Goal: Task Accomplishment & Management: Manage account settings

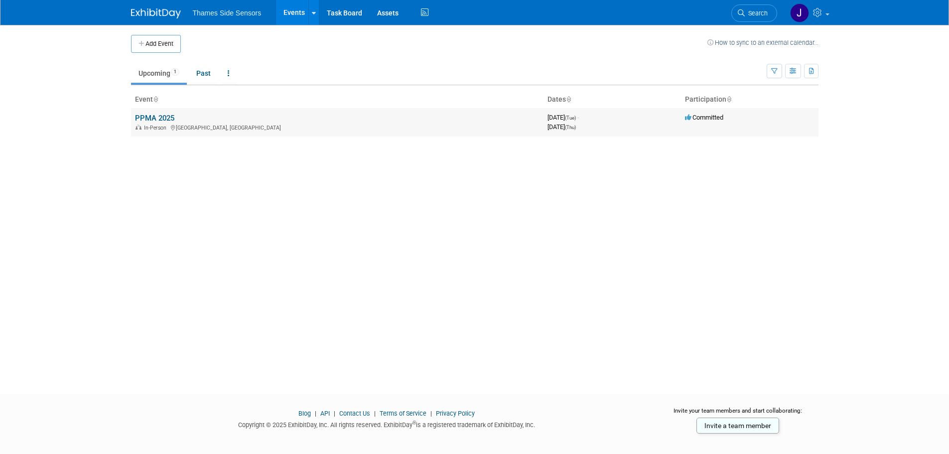
click at [167, 117] on link "PPMA 2025" at bounding box center [154, 118] width 39 height 9
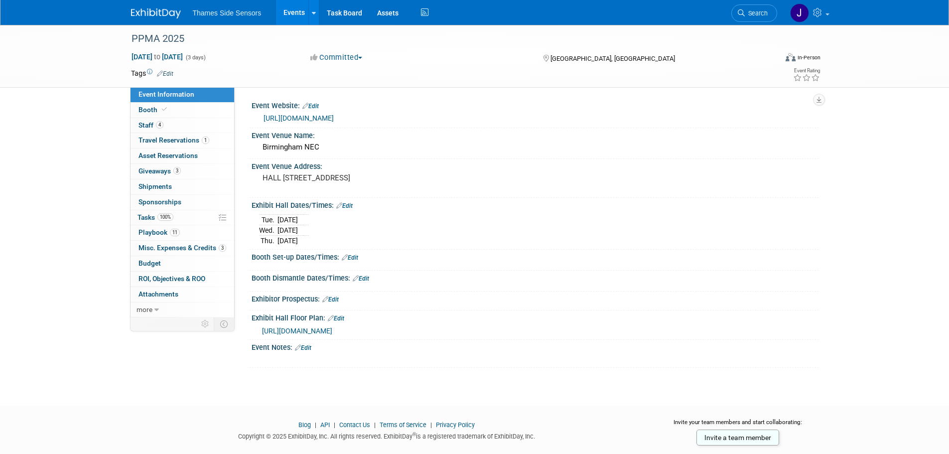
click at [332, 329] on span "[URL][DOMAIN_NAME]" at bounding box center [297, 331] width 70 height 8
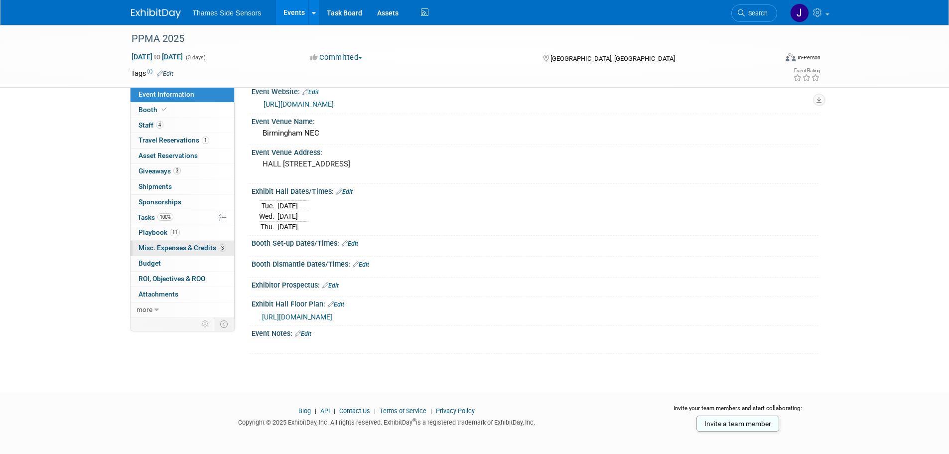
scroll to position [21, 0]
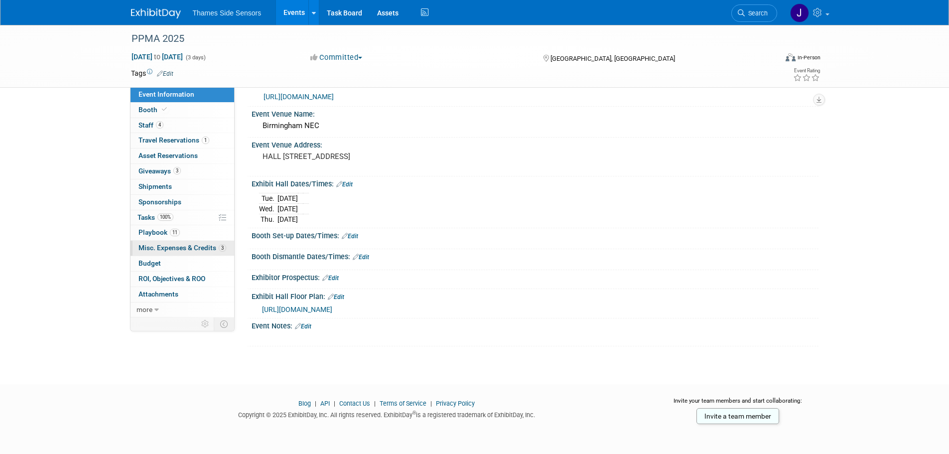
click at [181, 246] on span "Misc. Expenses & Credits 3" at bounding box center [182, 248] width 88 height 8
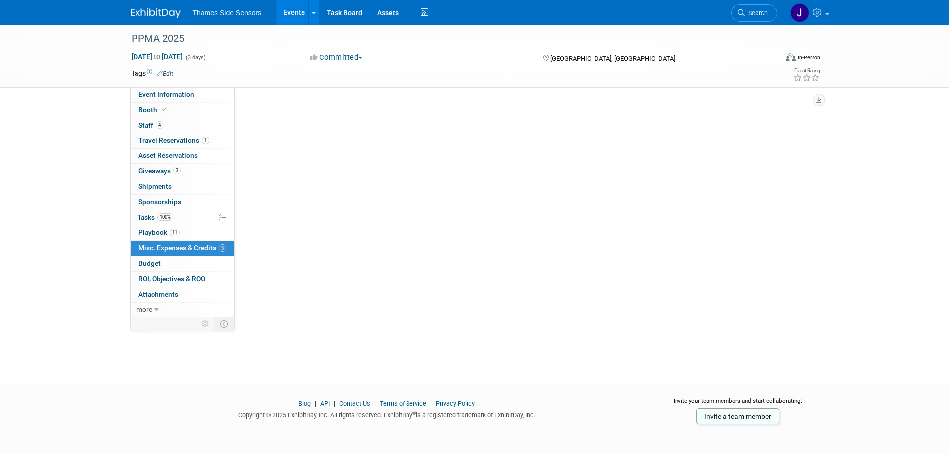
scroll to position [0, 0]
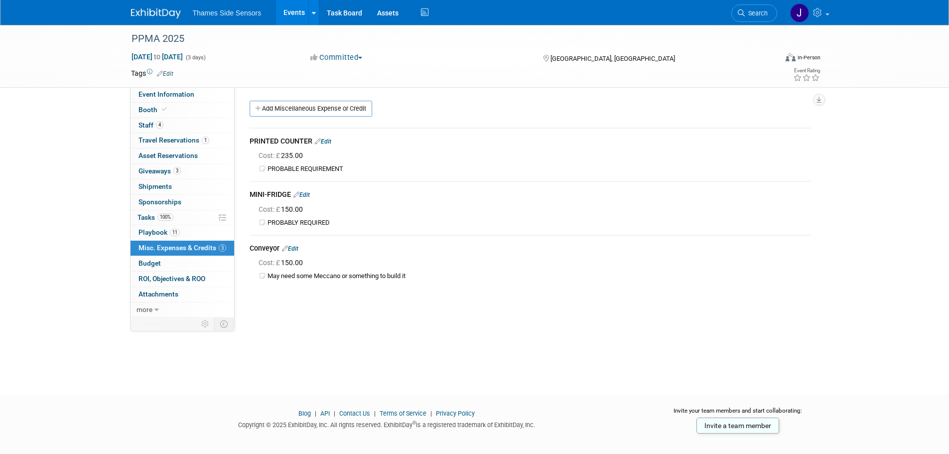
click at [298, 244] on div "Conveyor Edit" at bounding box center [530, 249] width 561 height 12
click at [298, 246] on link "Edit" at bounding box center [290, 248] width 16 height 7
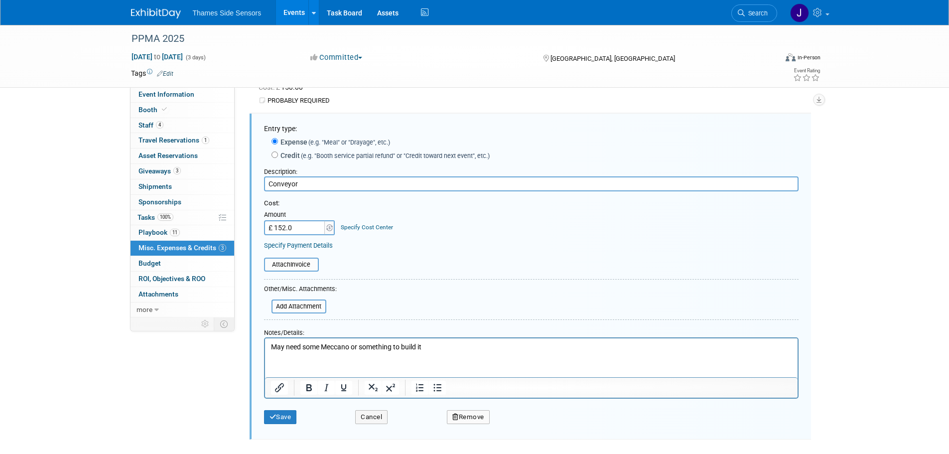
type input "£ 152.05"
drag, startPoint x: 388, startPoint y: 339, endPoint x: 231, endPoint y: 332, distance: 157.6
click at [264, 338] on html "May need some Meccano or something to build it" at bounding box center [530, 345] width 532 height 14
paste body "To enrich screen reader interactions, please activate Accessibility in Grammarl…"
click at [290, 414] on button "Save" at bounding box center [280, 417] width 33 height 14
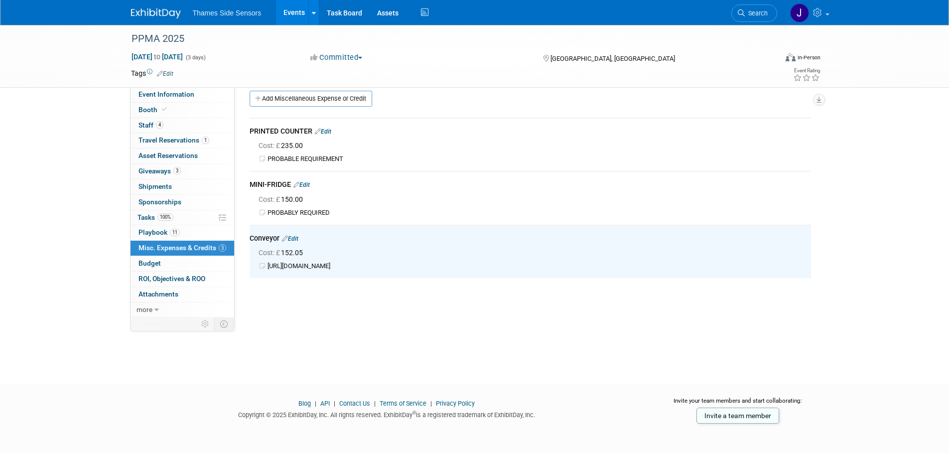
scroll to position [10, 0]
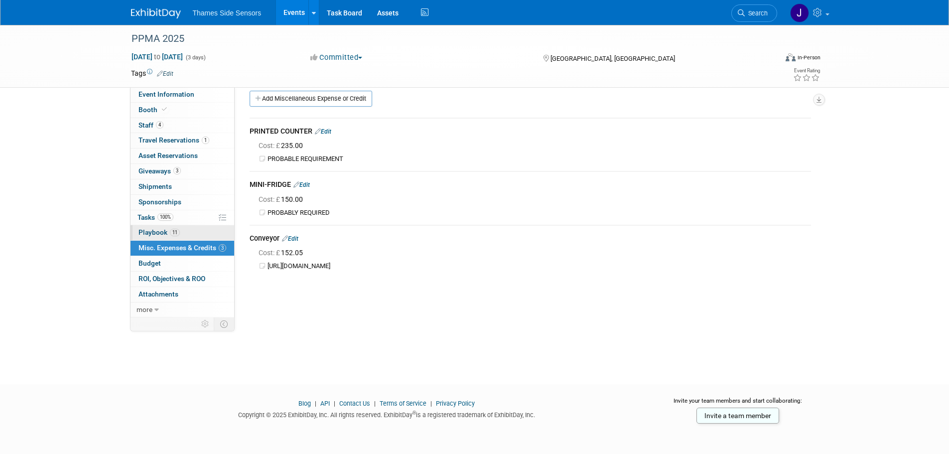
click at [176, 229] on span "11" at bounding box center [175, 232] width 10 height 7
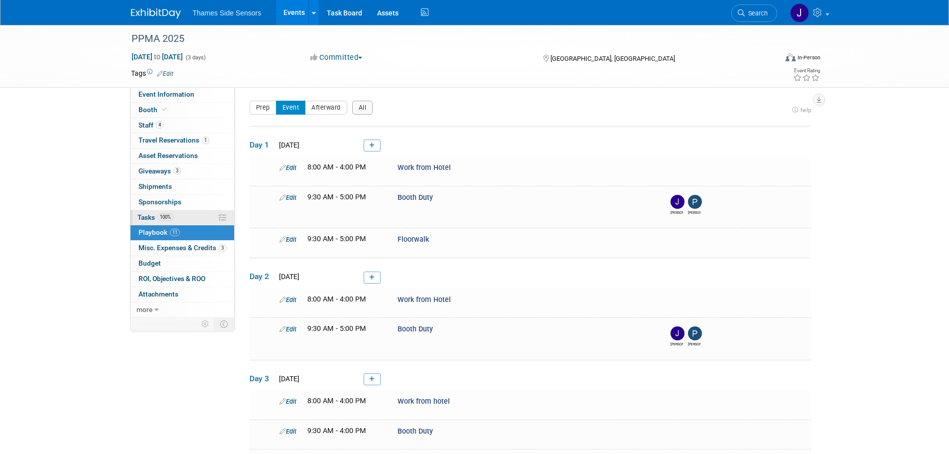
click at [165, 217] on span "100%" at bounding box center [165, 216] width 16 height 7
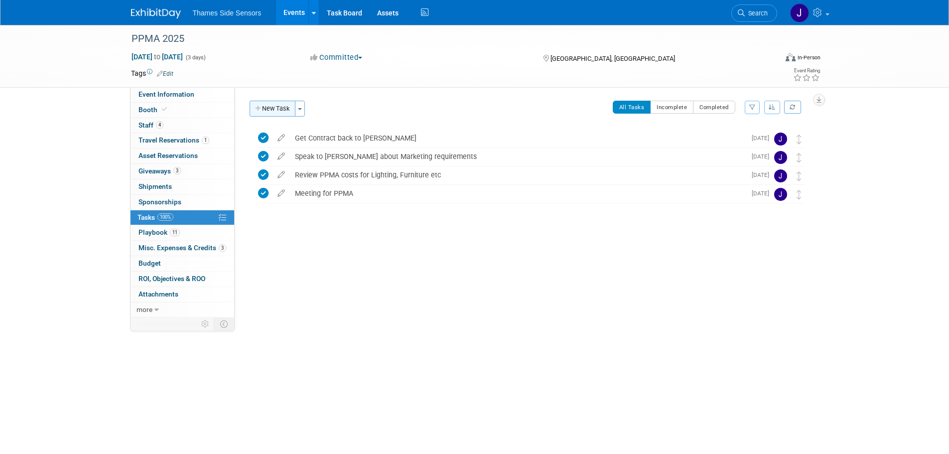
click at [280, 109] on button "New Task" at bounding box center [273, 109] width 46 height 16
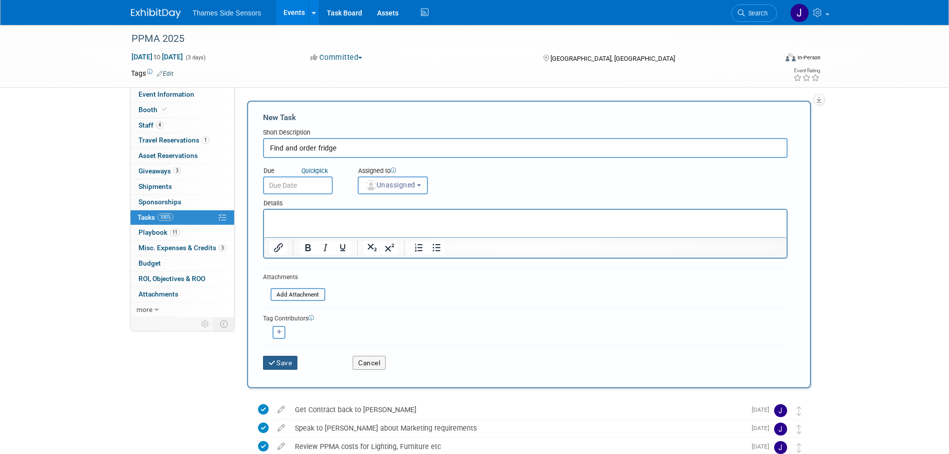
type input "Find and order fridge"
click at [274, 359] on button "Save" at bounding box center [280, 363] width 35 height 14
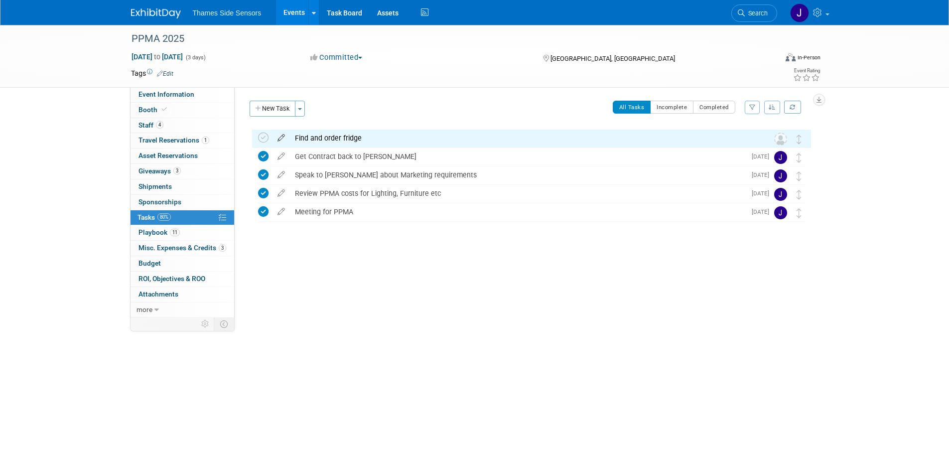
click at [281, 139] on icon at bounding box center [280, 135] width 17 height 12
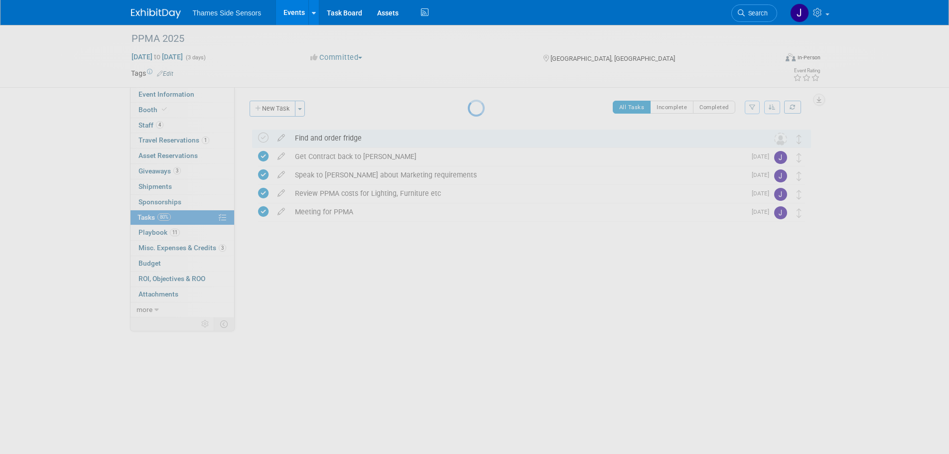
select select "7"
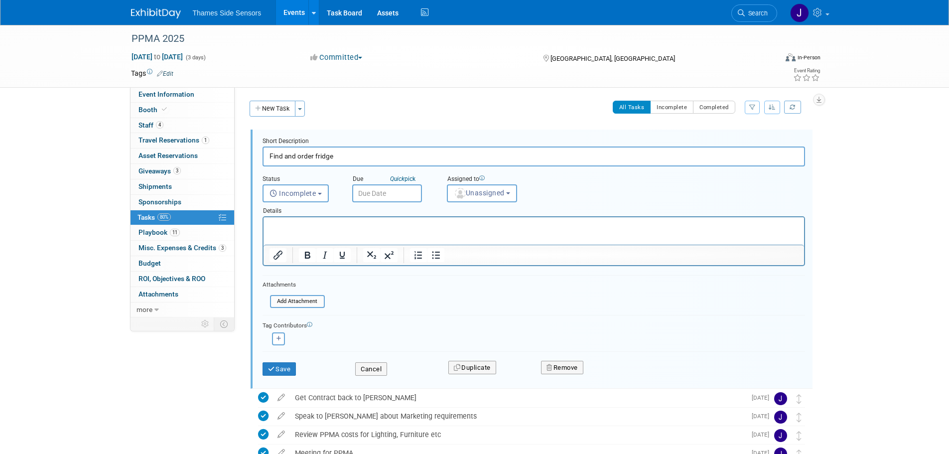
click at [376, 195] on input "text" at bounding box center [387, 193] width 70 height 18
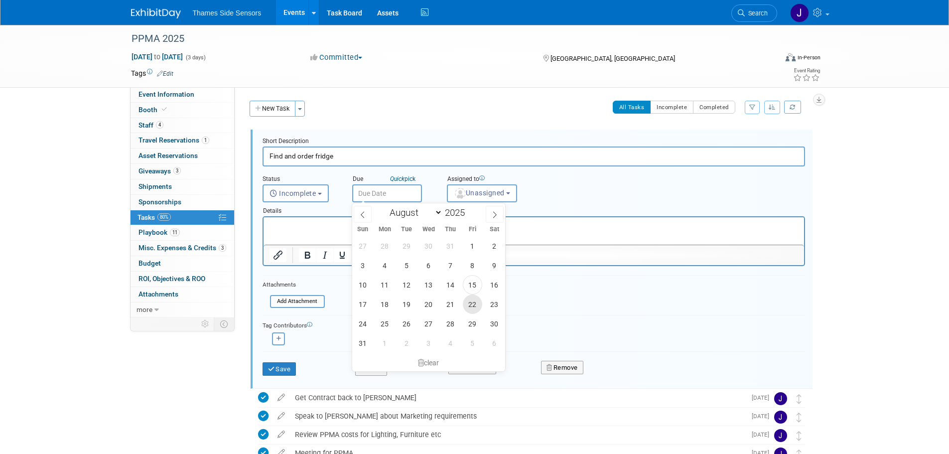
click at [477, 307] on span "22" at bounding box center [472, 303] width 19 height 19
type input "[DATE]"
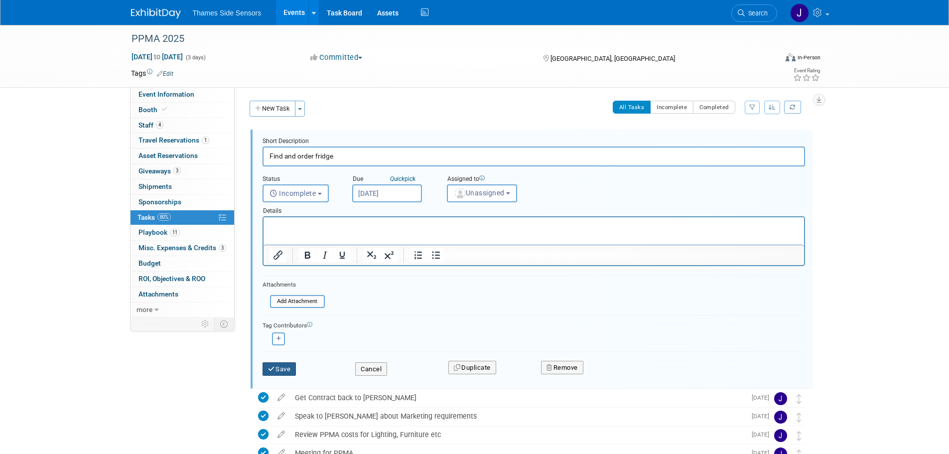
click at [278, 371] on button "Save" at bounding box center [279, 369] width 34 height 14
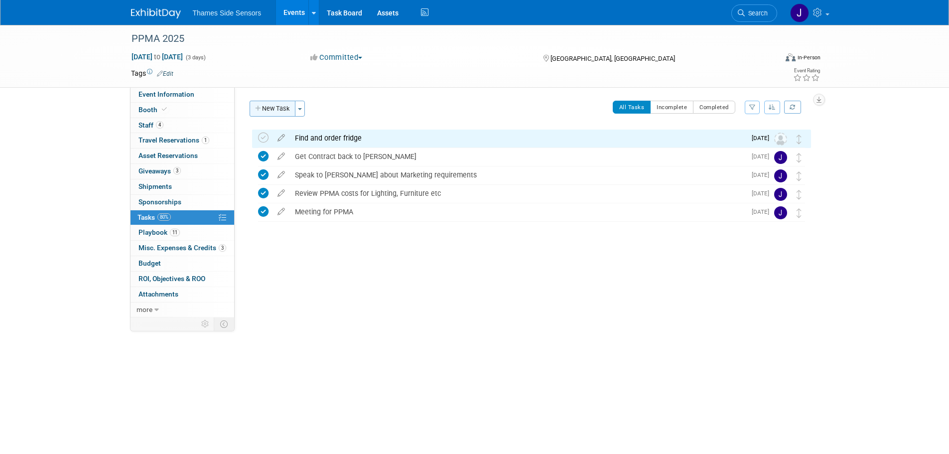
click at [287, 103] on button "New Task" at bounding box center [273, 109] width 46 height 16
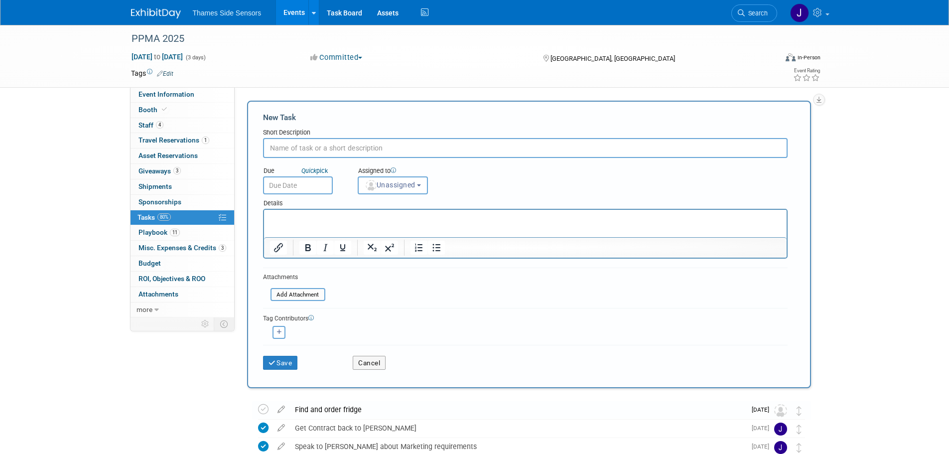
click at [301, 151] on input "text" at bounding box center [525, 148] width 524 height 20
type input "Get Graphics sent to Showlite"
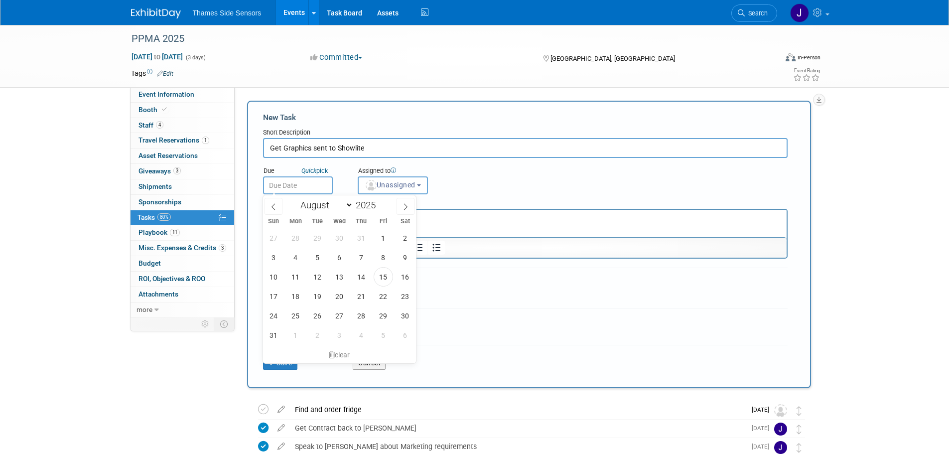
click at [283, 184] on input "text" at bounding box center [298, 185] width 70 height 18
click at [319, 294] on span "19" at bounding box center [317, 295] width 19 height 19
type input "[DATE]"
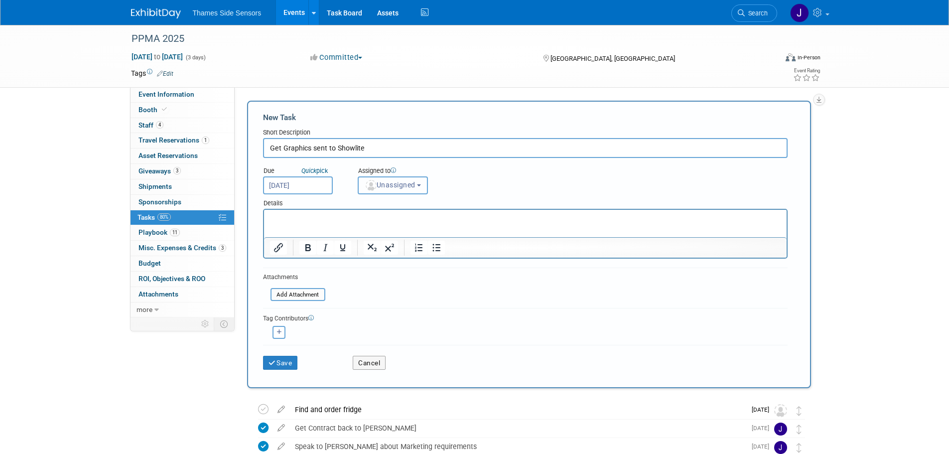
click at [391, 188] on span "Unassigned" at bounding box center [390, 185] width 51 height 8
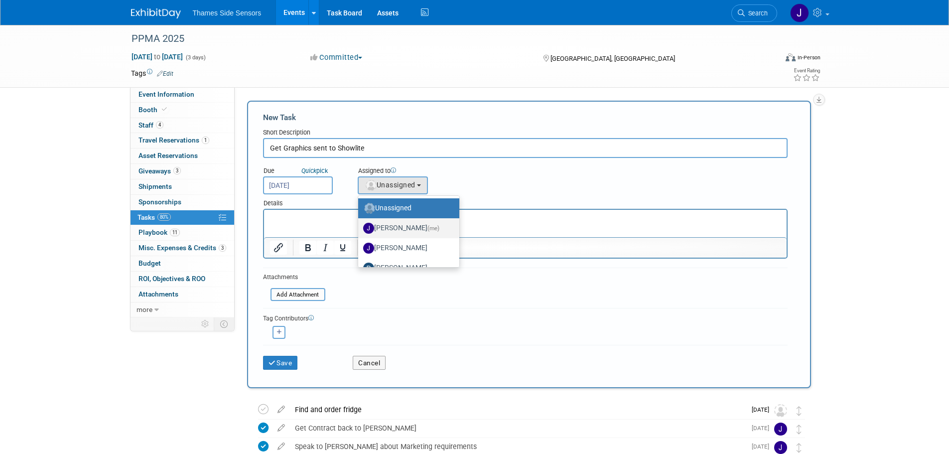
click at [382, 224] on label "[PERSON_NAME] (me)" at bounding box center [406, 228] width 86 height 16
click at [360, 224] on input "[PERSON_NAME] (me)" at bounding box center [356, 227] width 6 height 6
select select "61e8b039-7219-482e-890f-bd03ddbeac06"
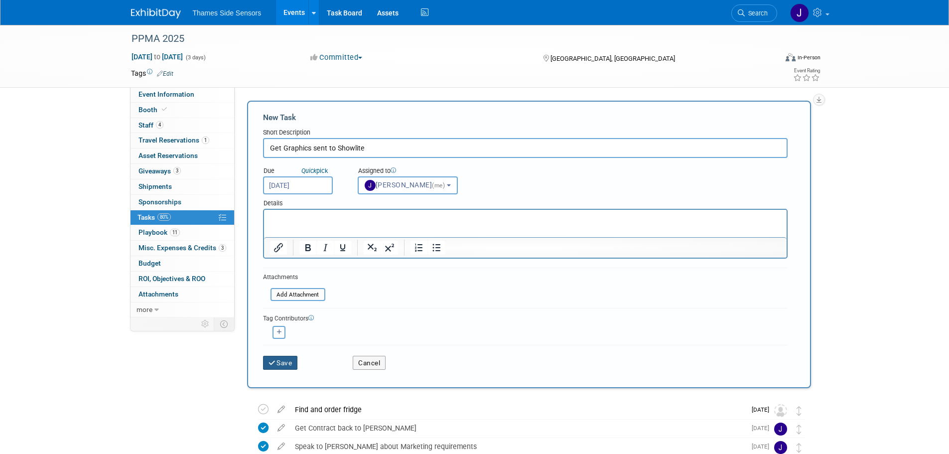
click at [272, 366] on icon "submit" at bounding box center [272, 363] width 8 height 7
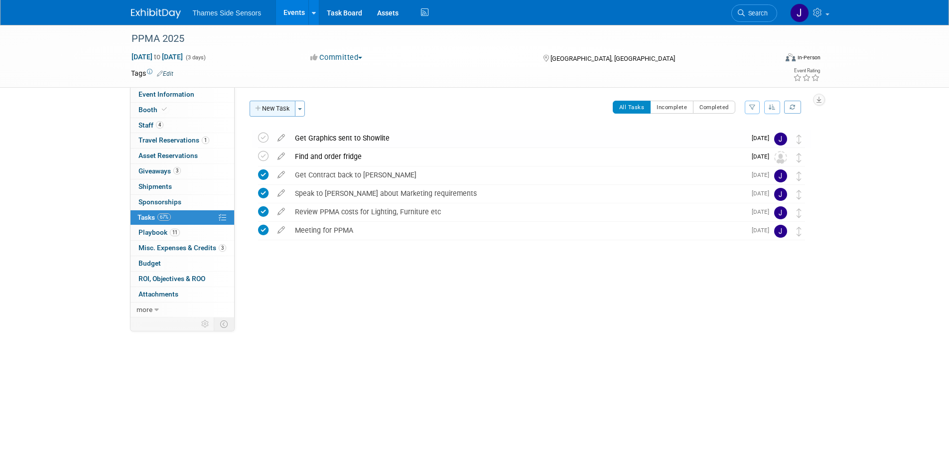
click at [277, 105] on button "New Task" at bounding box center [273, 109] width 46 height 16
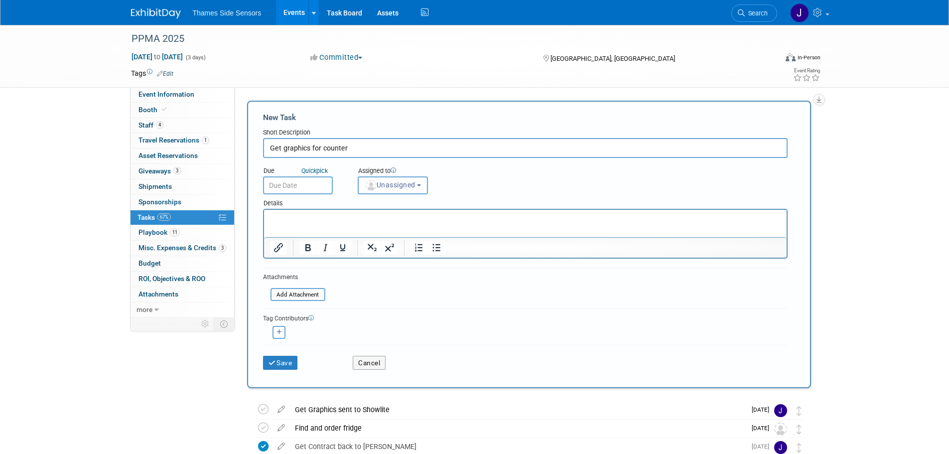
type input "Get graphics for counter"
click at [292, 175] on div "Due Quick pick" at bounding box center [303, 171] width 80 height 10
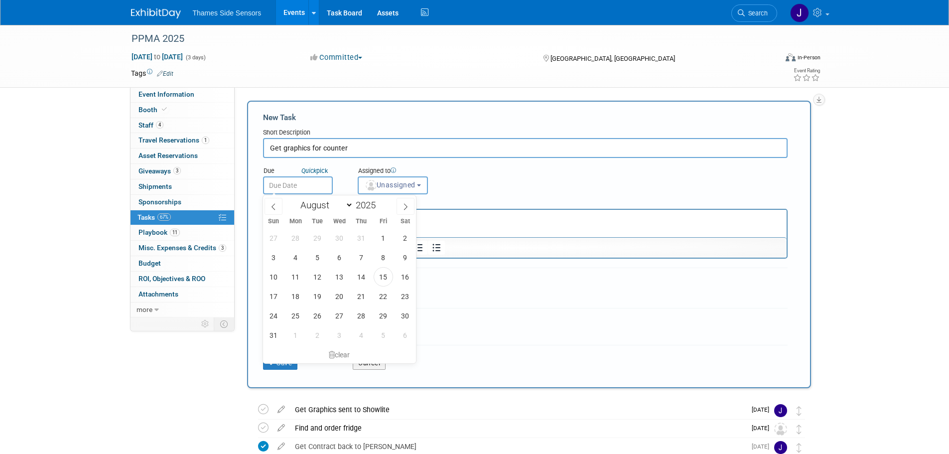
click at [301, 189] on input "text" at bounding box center [298, 185] width 70 height 18
click at [333, 294] on span "20" at bounding box center [339, 295] width 19 height 19
type input "[DATE]"
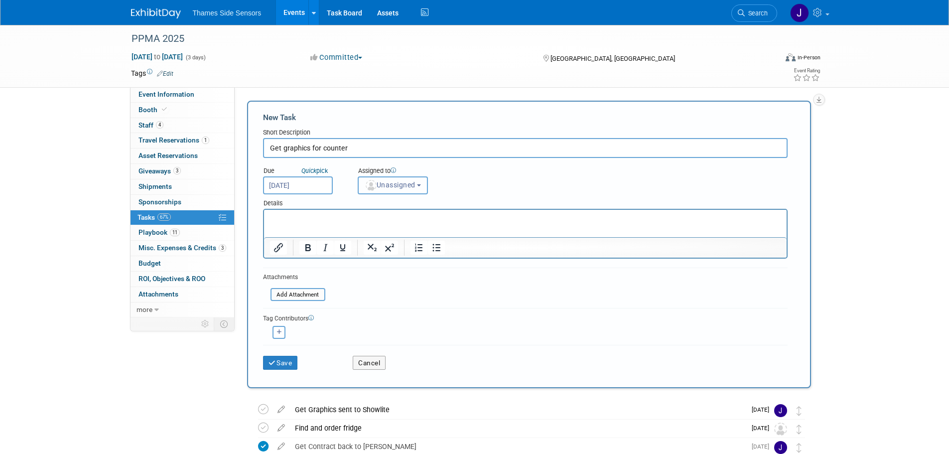
click at [381, 185] on span "Unassigned" at bounding box center [390, 185] width 51 height 8
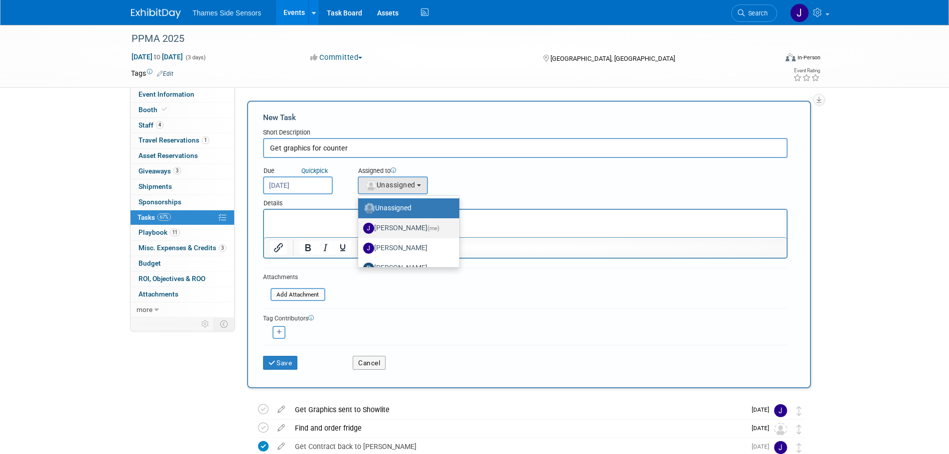
click at [403, 231] on label "[PERSON_NAME] (me)" at bounding box center [406, 228] width 86 height 16
click at [360, 230] on input "[PERSON_NAME] (me)" at bounding box center [356, 227] width 6 height 6
select select "61e8b039-7219-482e-890f-bd03ddbeac06"
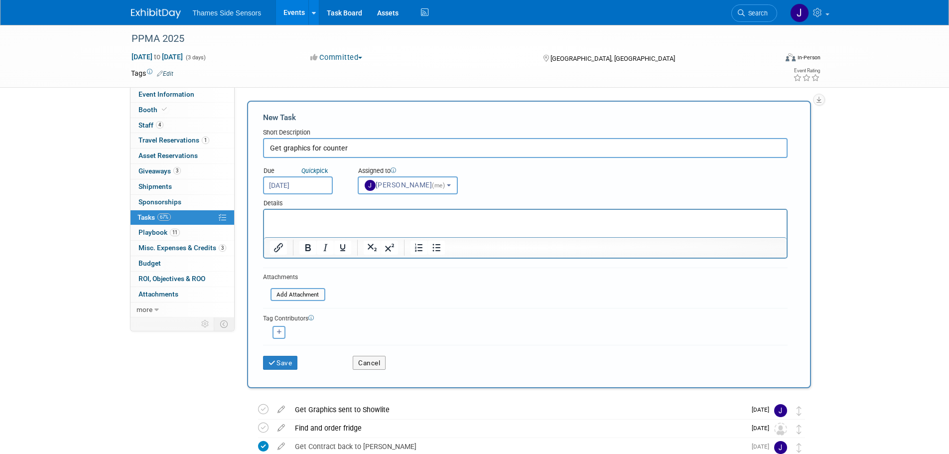
click at [341, 223] on html at bounding box center [524, 217] width 522 height 14
click at [280, 362] on button "Save" at bounding box center [280, 363] width 35 height 14
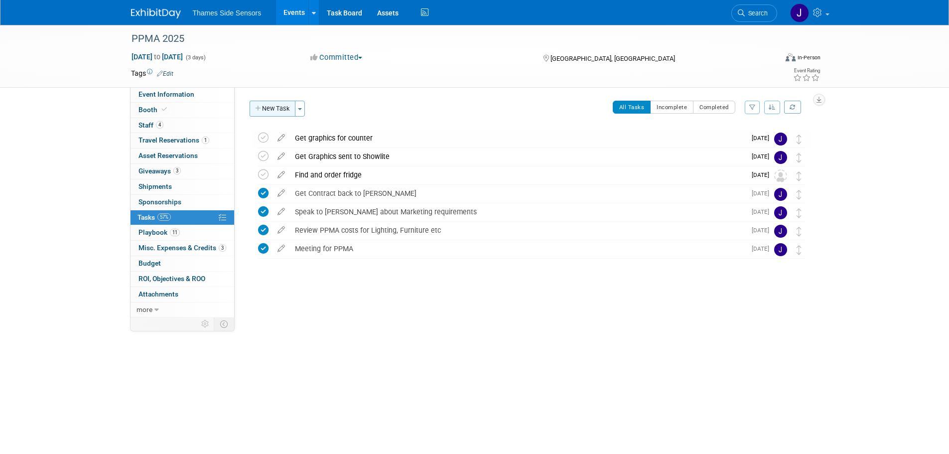
click at [266, 104] on button "New Task" at bounding box center [273, 109] width 46 height 16
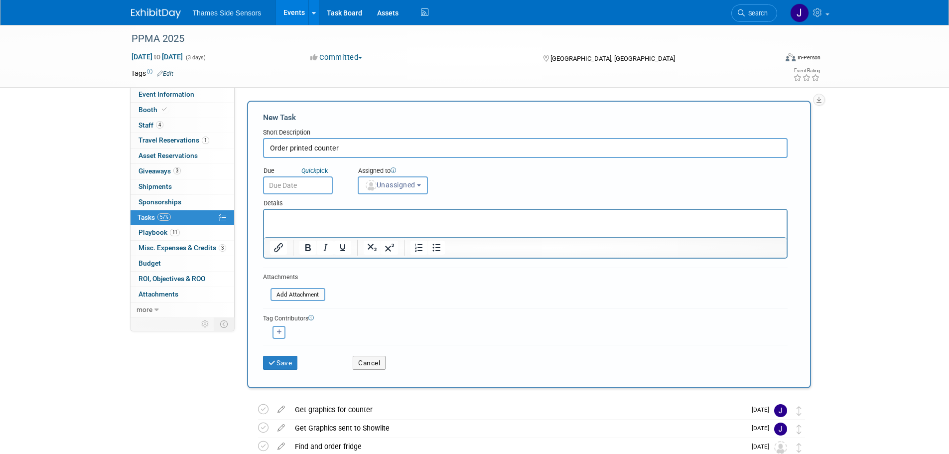
type input "Order printed counter"
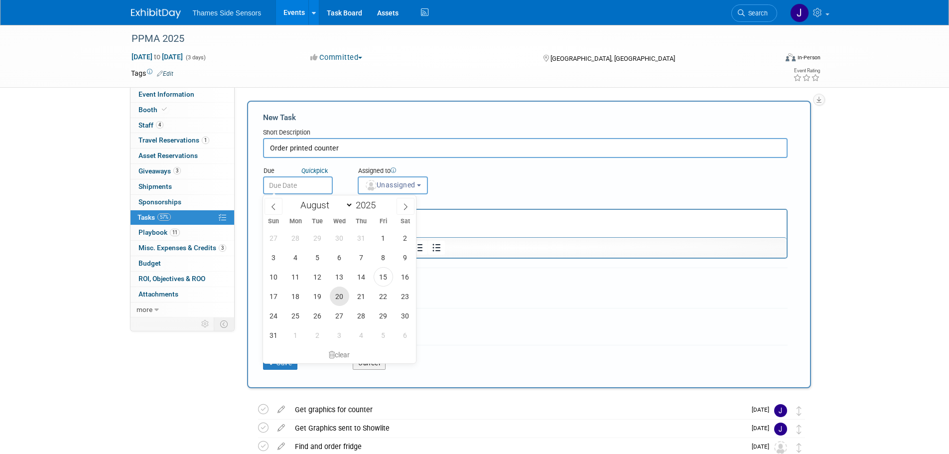
click at [343, 300] on span "20" at bounding box center [339, 295] width 19 height 19
type input "[DATE]"
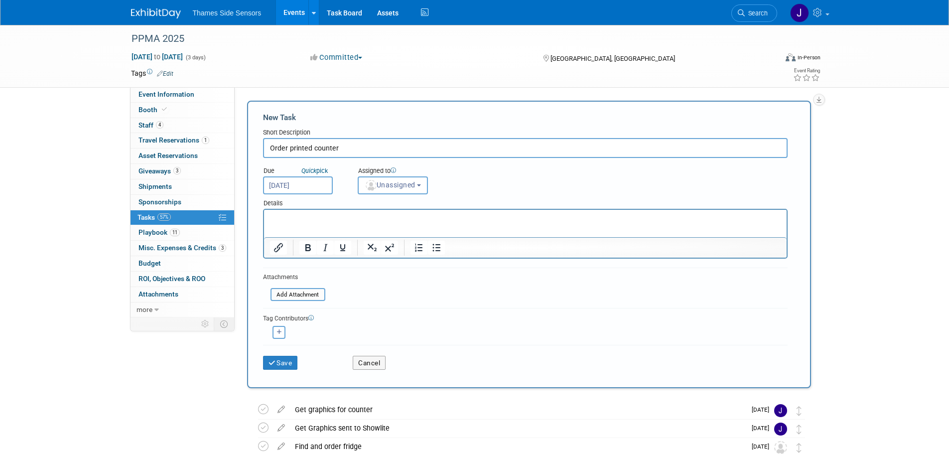
click at [304, 224] on html at bounding box center [524, 217] width 522 height 14
click at [414, 186] on span "Unassigned" at bounding box center [390, 185] width 51 height 8
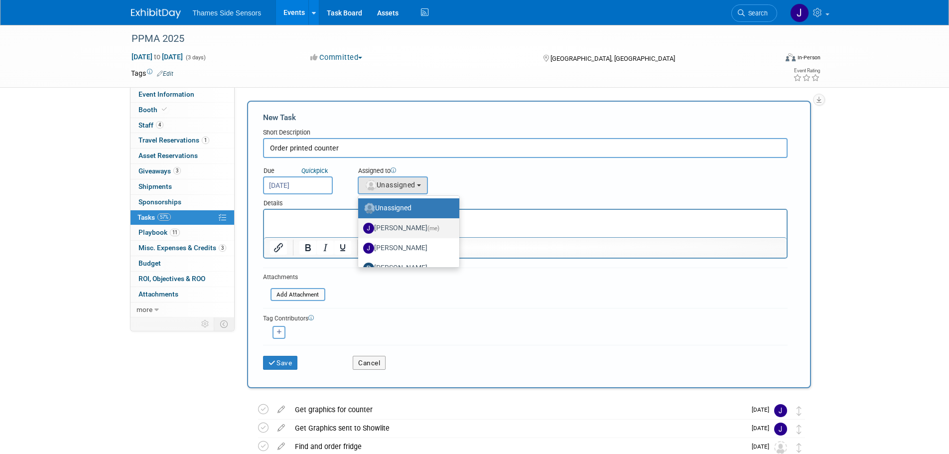
click at [412, 233] on label "[PERSON_NAME] (me)" at bounding box center [406, 228] width 86 height 16
click at [360, 230] on input "[PERSON_NAME] (me)" at bounding box center [356, 227] width 6 height 6
select select "61e8b039-7219-482e-890f-bd03ddbeac06"
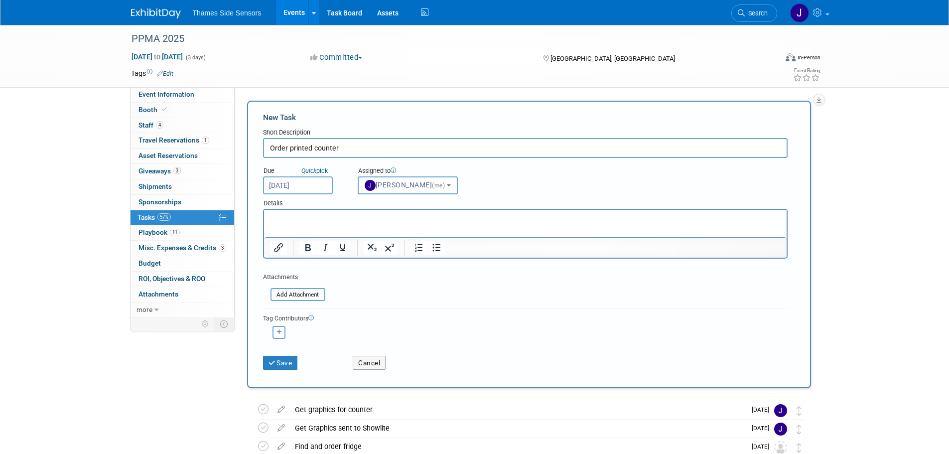
click at [328, 224] on html at bounding box center [524, 217] width 522 height 14
click at [285, 355] on div "Save" at bounding box center [300, 359] width 90 height 20
click at [281, 364] on button "Save" at bounding box center [280, 363] width 35 height 14
